Goal: Check status: Check status

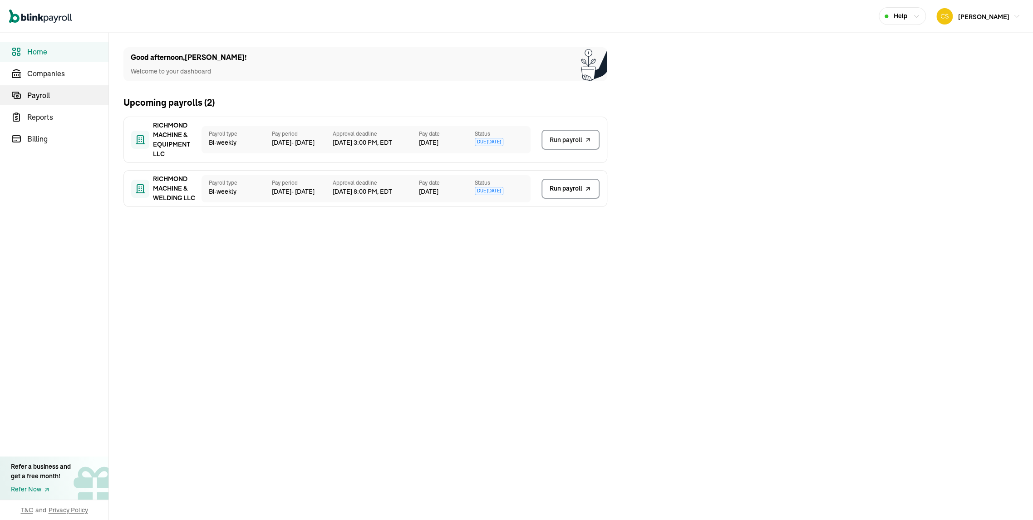
click at [48, 92] on span "Payroll" at bounding box center [67, 95] width 81 height 11
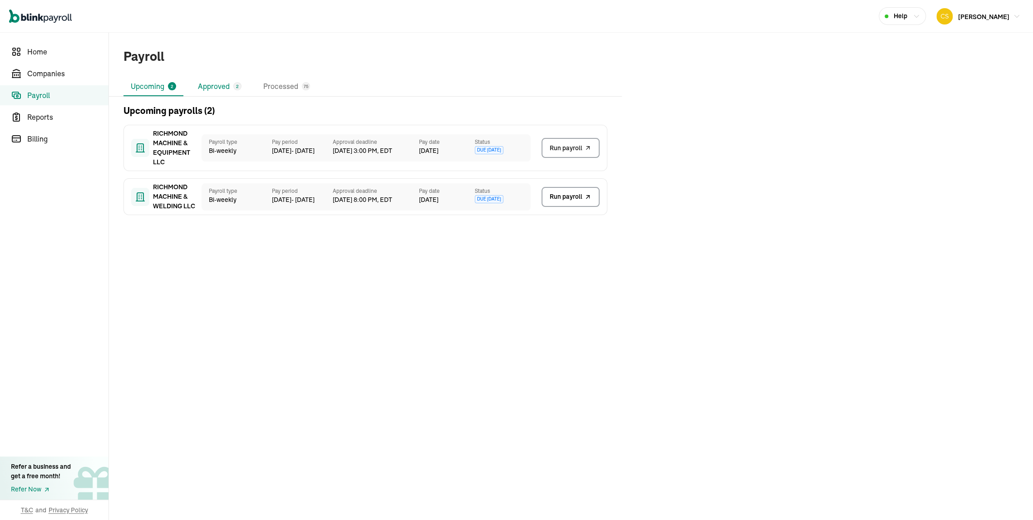
click at [223, 93] on li "Approved 2" at bounding box center [220, 86] width 58 height 19
click at [564, 201] on span "View payroll" at bounding box center [564, 197] width 35 height 10
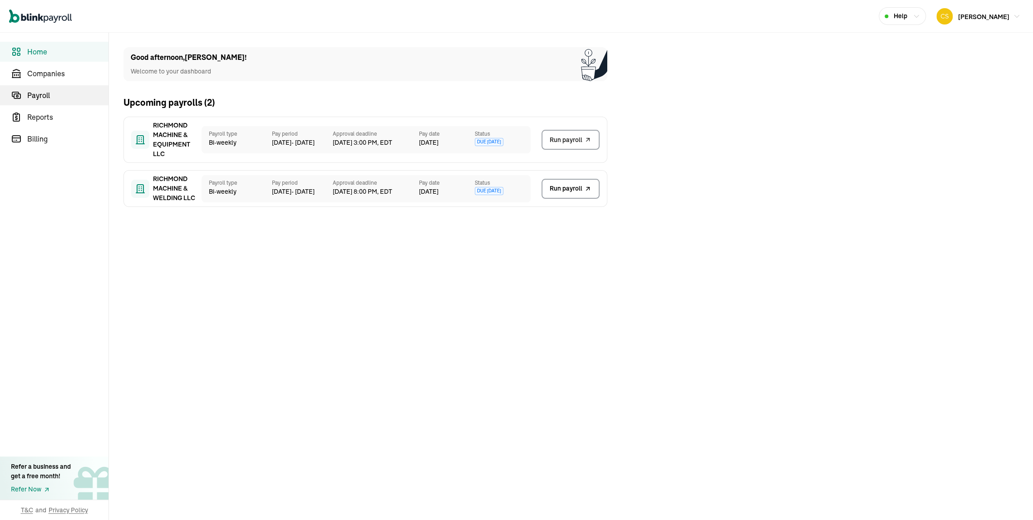
click at [48, 92] on span "Payroll" at bounding box center [67, 95] width 81 height 11
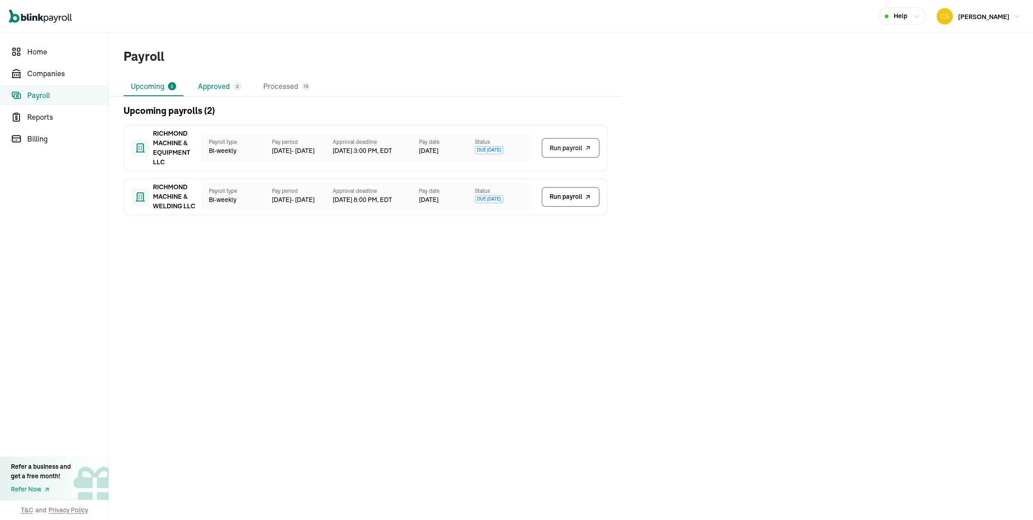
click at [223, 93] on li "Approved 2" at bounding box center [220, 86] width 58 height 19
click at [564, 201] on span "View payroll" at bounding box center [564, 197] width 35 height 10
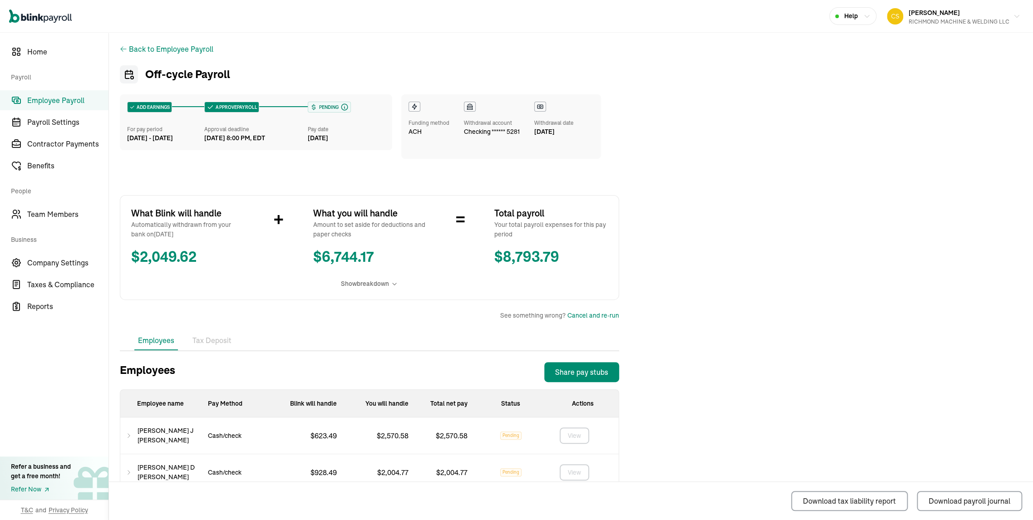
click at [56, 102] on span "Employee Payroll" at bounding box center [67, 100] width 81 height 11
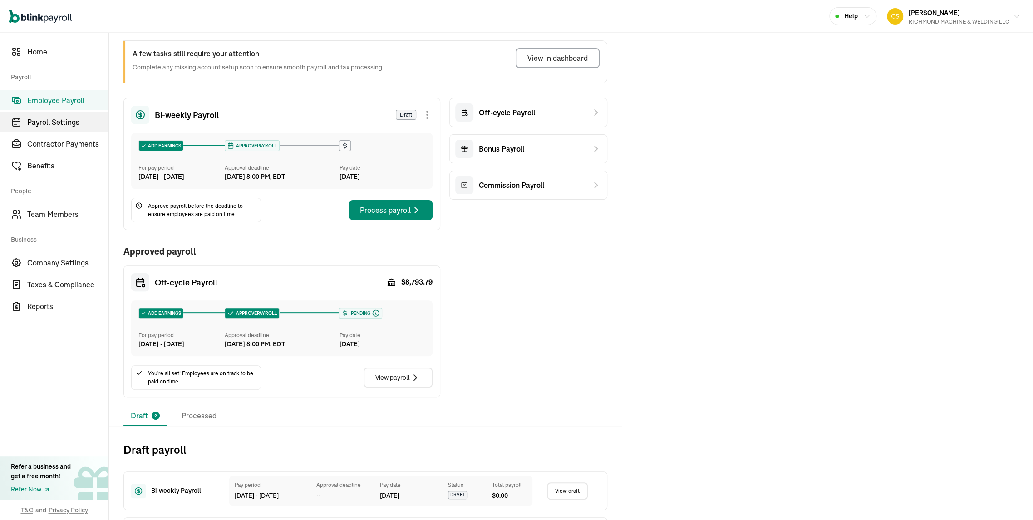
click at [62, 126] on span "Payroll Settings" at bounding box center [67, 122] width 81 height 11
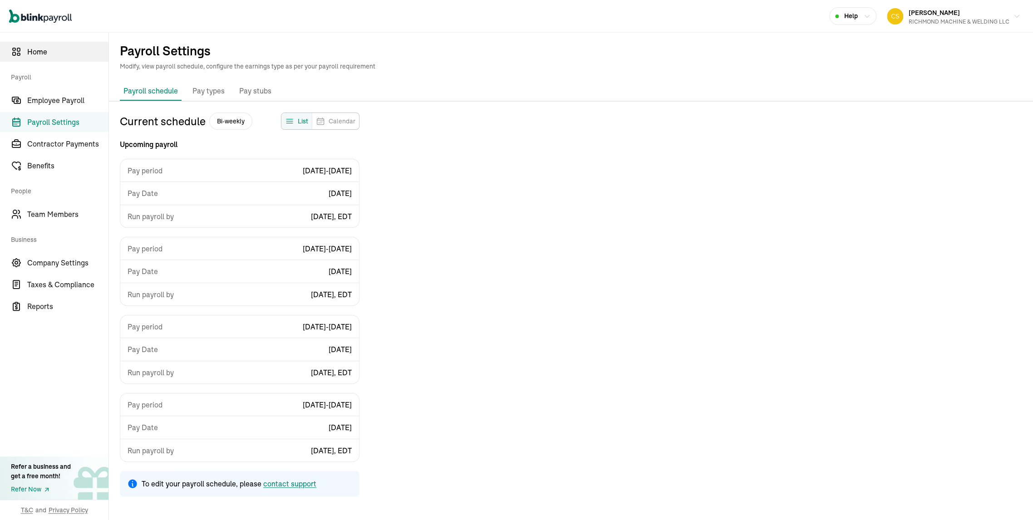
click at [36, 51] on span "Home" at bounding box center [67, 51] width 81 height 11
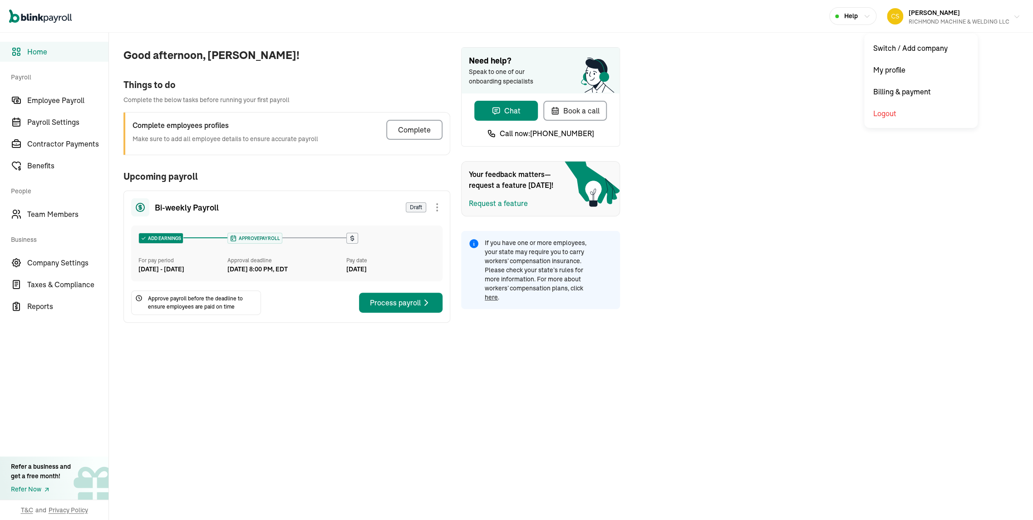
click at [939, 13] on span "[PERSON_NAME]" at bounding box center [933, 13] width 51 height 8
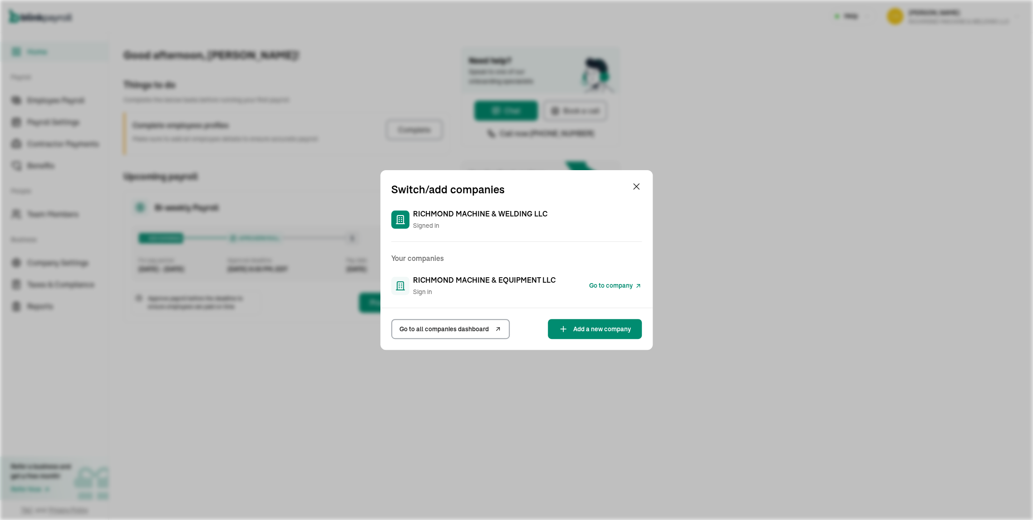
click at [479, 275] on span "RICHMOND MACHINE & EQUIPMENT LLC" at bounding box center [484, 280] width 142 height 11
click at [461, 287] on span "Sign in" at bounding box center [484, 292] width 142 height 10
click at [605, 283] on span "Go to company" at bounding box center [611, 286] width 44 height 10
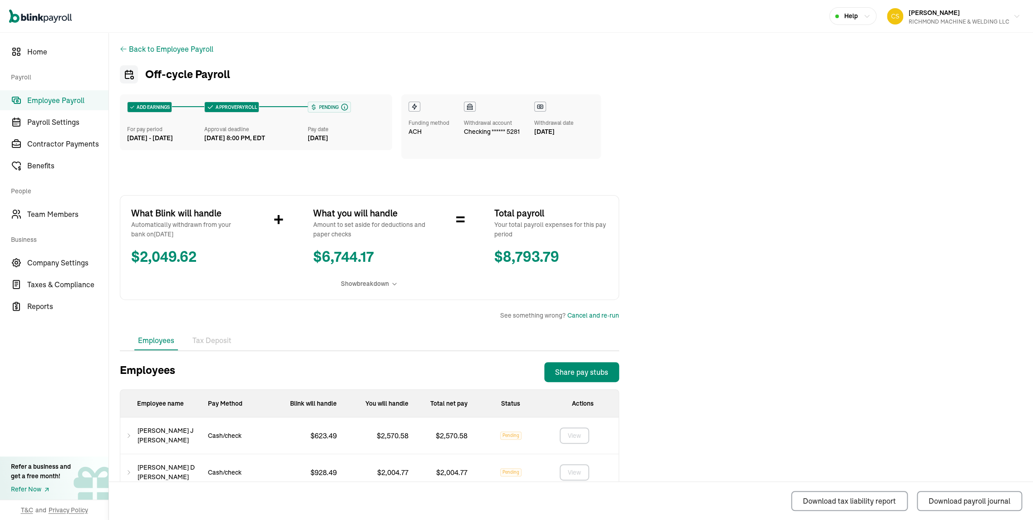
click at [56, 102] on span "Employee Payroll" at bounding box center [67, 100] width 81 height 11
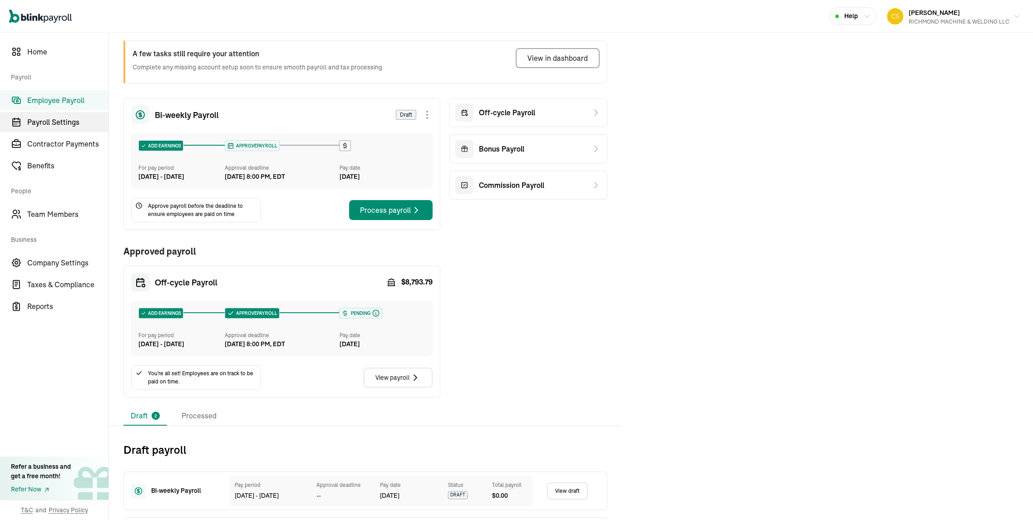
click at [62, 126] on span "Payroll Settings" at bounding box center [67, 122] width 81 height 11
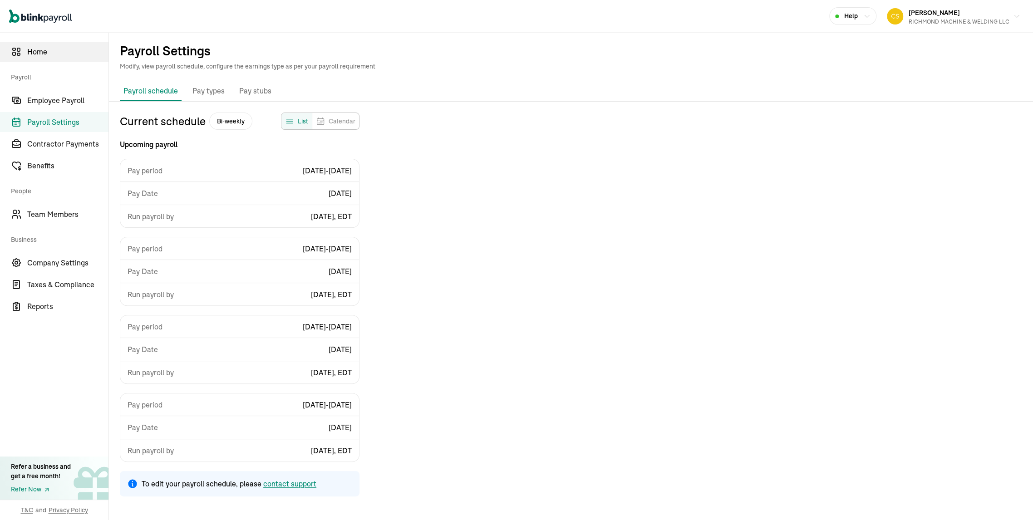
click at [36, 51] on span "Home" at bounding box center [67, 51] width 81 height 11
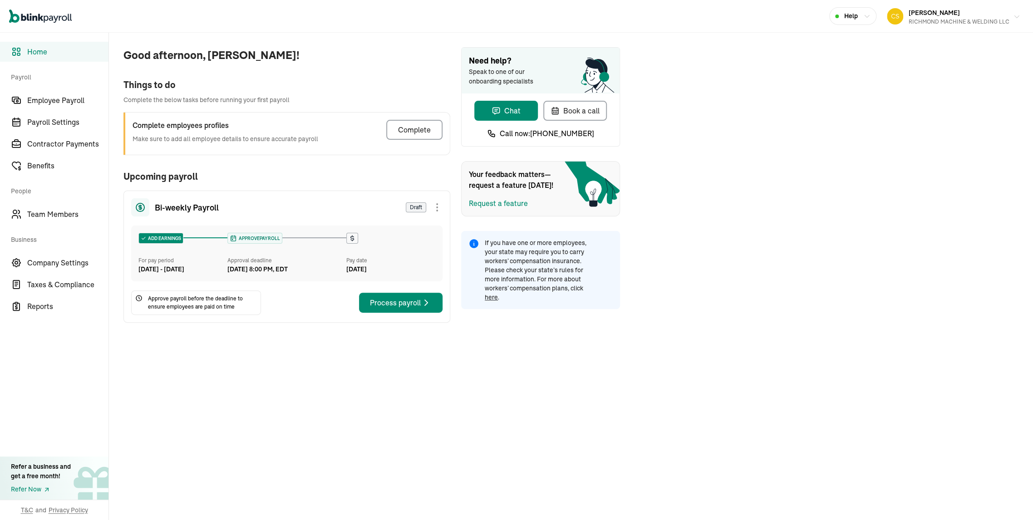
click at [939, 13] on span "[PERSON_NAME]" at bounding box center [933, 13] width 51 height 8
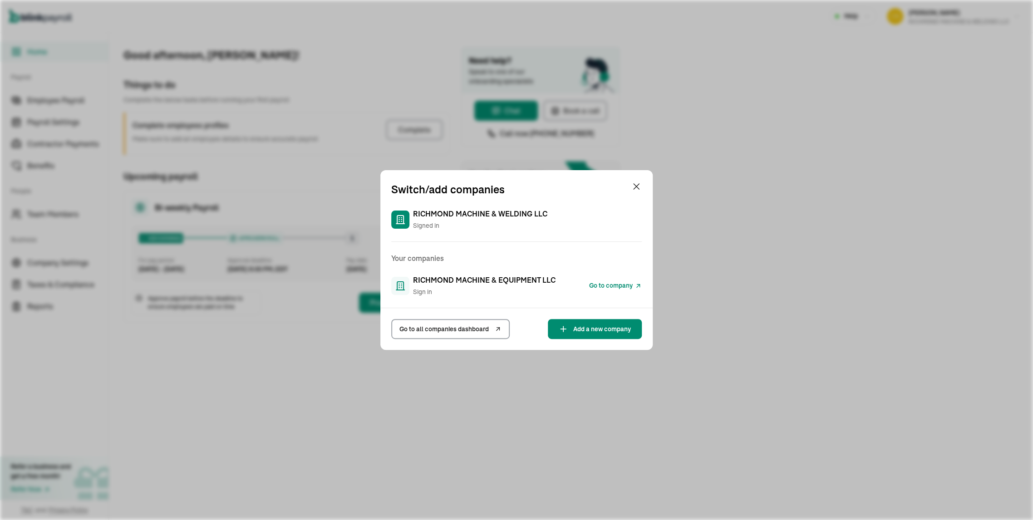
click at [479, 275] on span "RICHMOND MACHINE & EQUIPMENT LLC" at bounding box center [484, 280] width 142 height 11
click at [461, 287] on span "Sign in" at bounding box center [484, 292] width 142 height 10
click at [605, 283] on span "Go to company" at bounding box center [611, 286] width 44 height 10
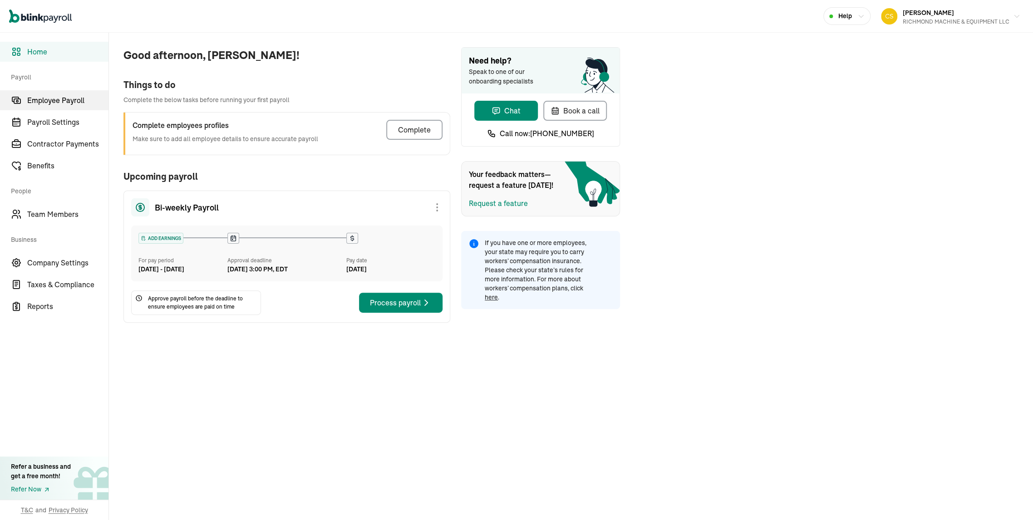
click at [93, 104] on span "Employee Payroll" at bounding box center [67, 100] width 81 height 11
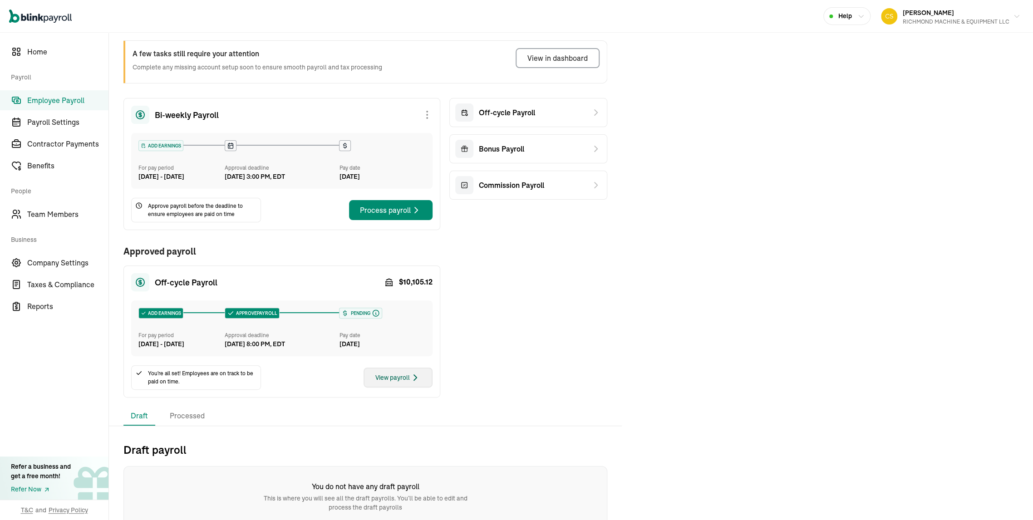
click at [395, 383] on div "View payroll" at bounding box center [397, 377] width 45 height 11
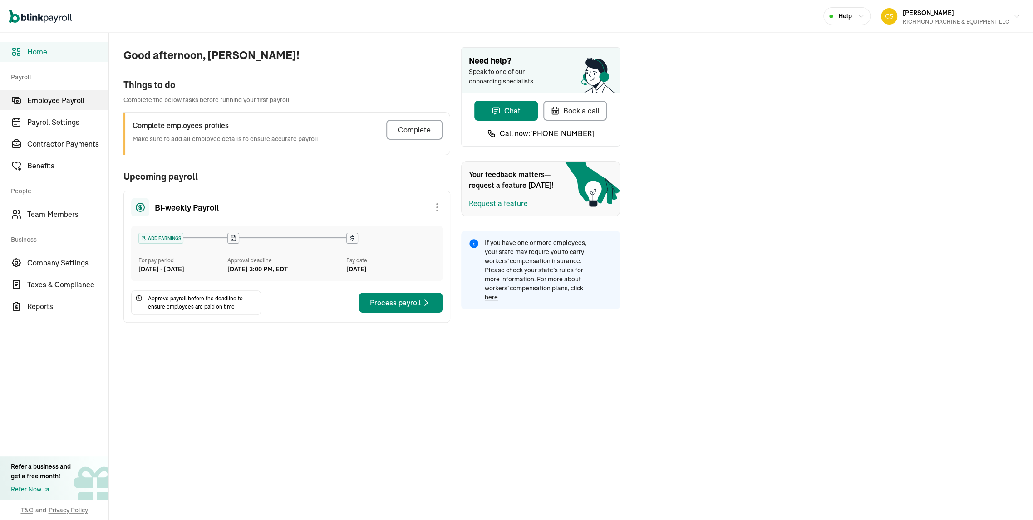
click at [93, 104] on span "Employee Payroll" at bounding box center [67, 100] width 81 height 11
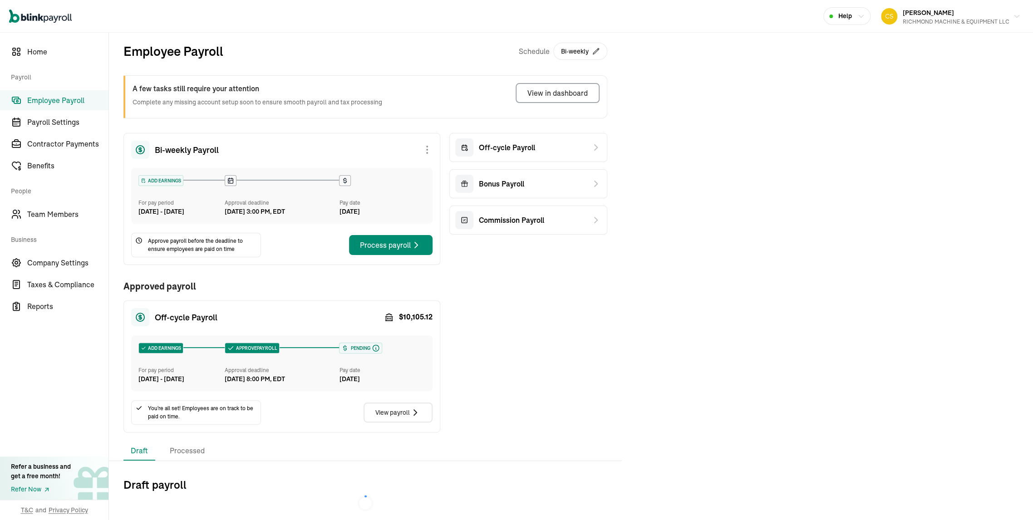
scroll to position [35, 0]
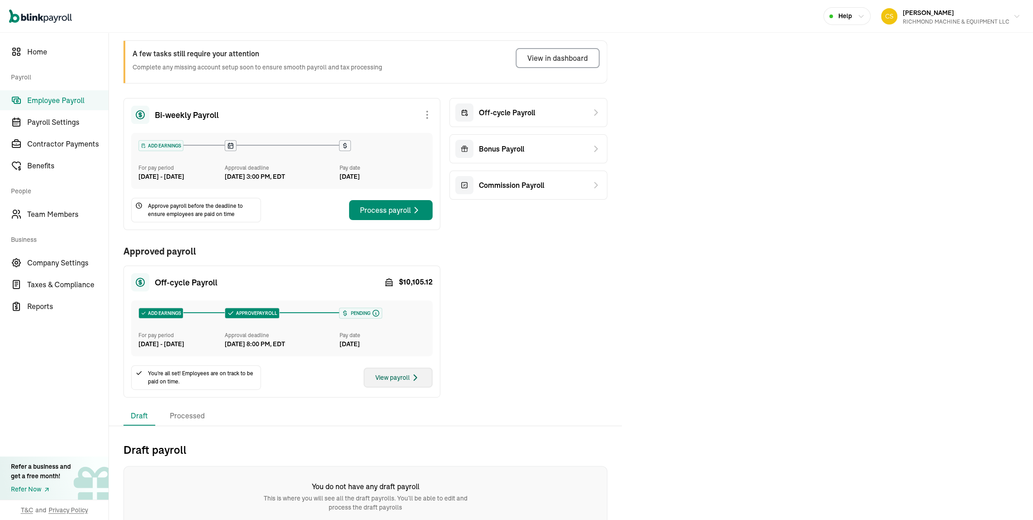
click at [395, 383] on div "View payroll" at bounding box center [397, 377] width 45 height 11
